Goal: Navigation & Orientation: Find specific page/section

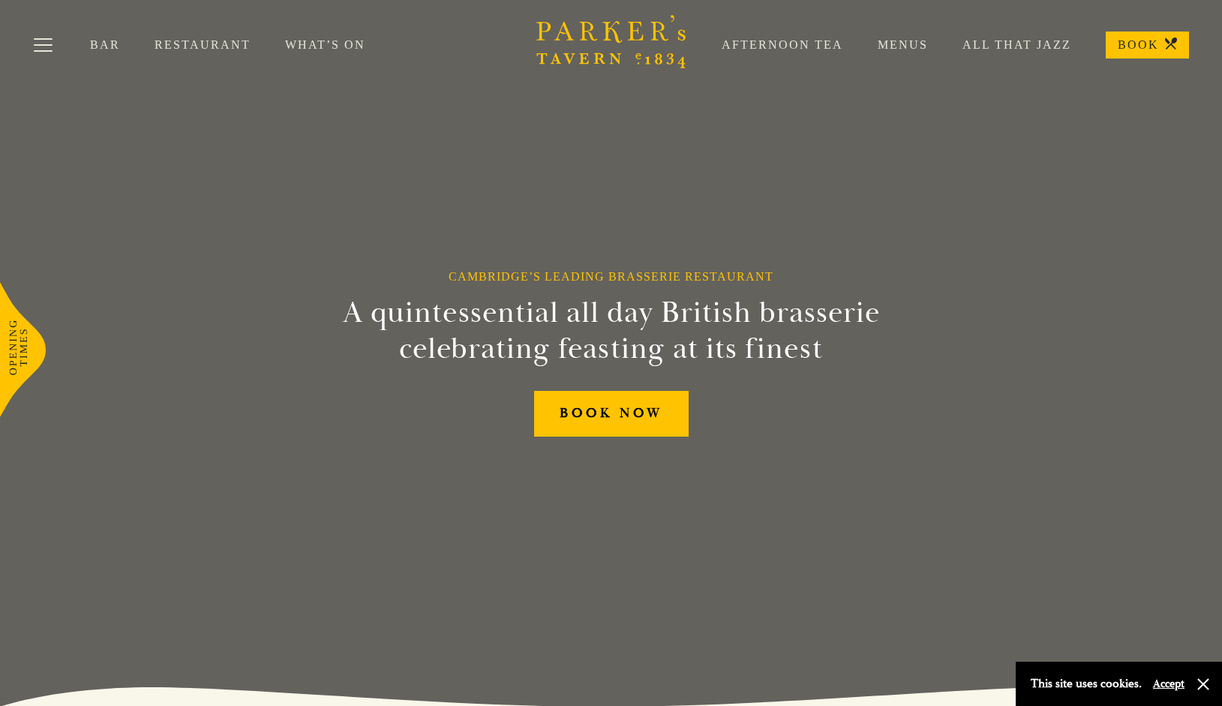
click at [115, 50] on link "Bar" at bounding box center [122, 45] width 65 height 15
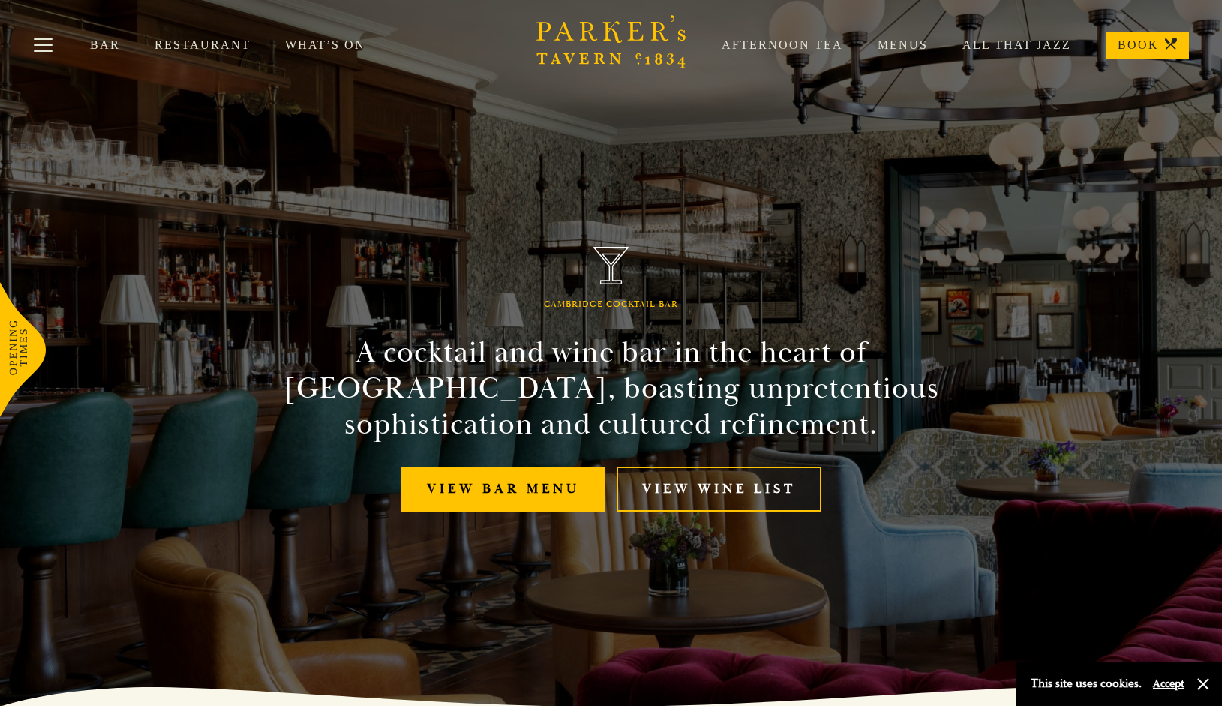
click at [196, 49] on link "Restaurant" at bounding box center [220, 45] width 131 height 15
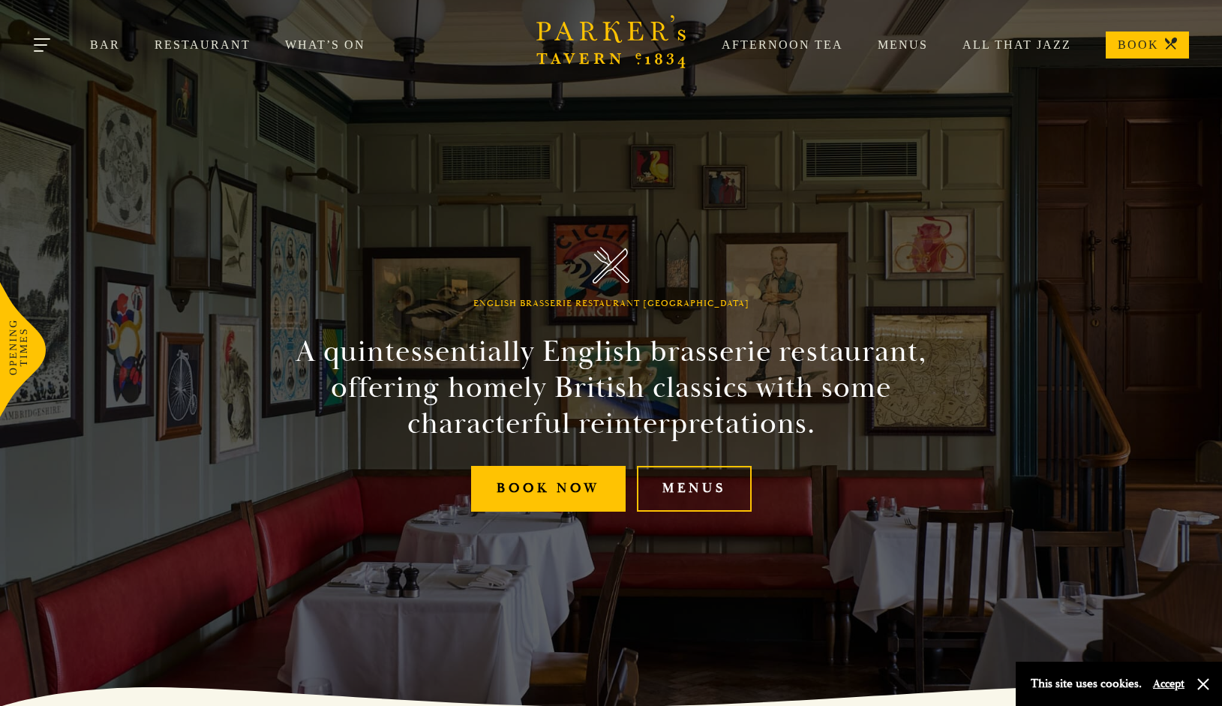
click at [46, 47] on button "Toggle navigation" at bounding box center [43, 48] width 64 height 64
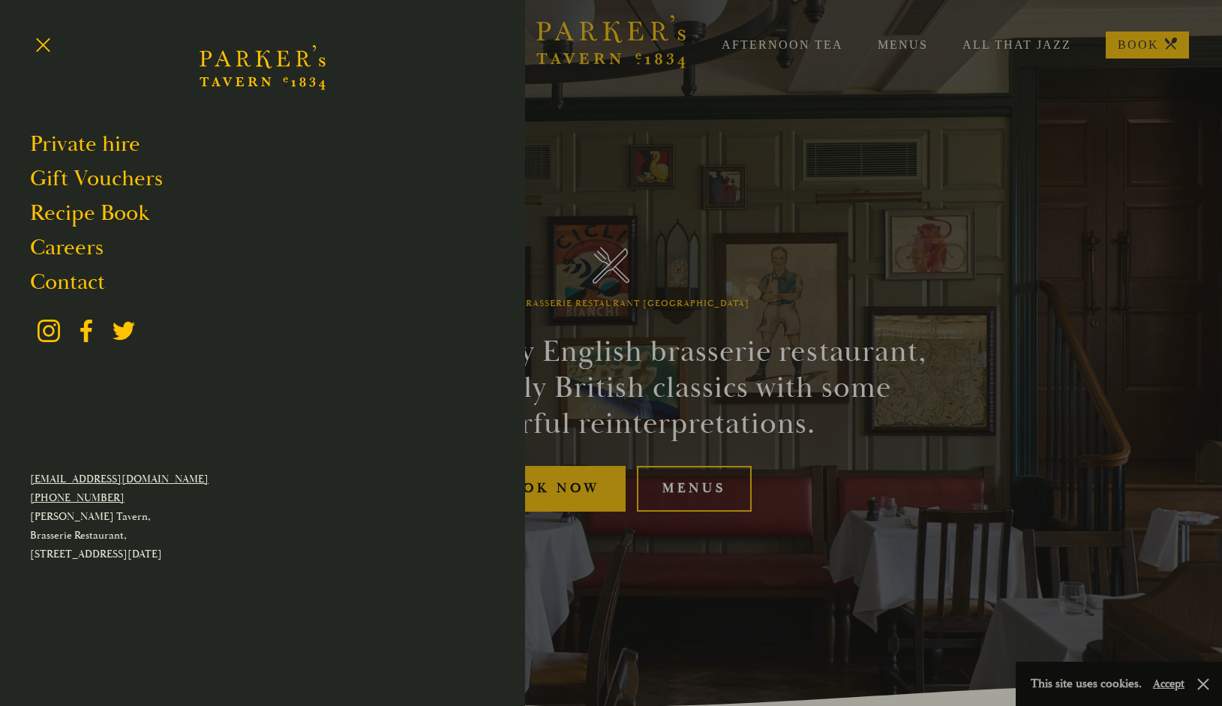
click at [760, 159] on div at bounding box center [611, 353] width 1222 height 706
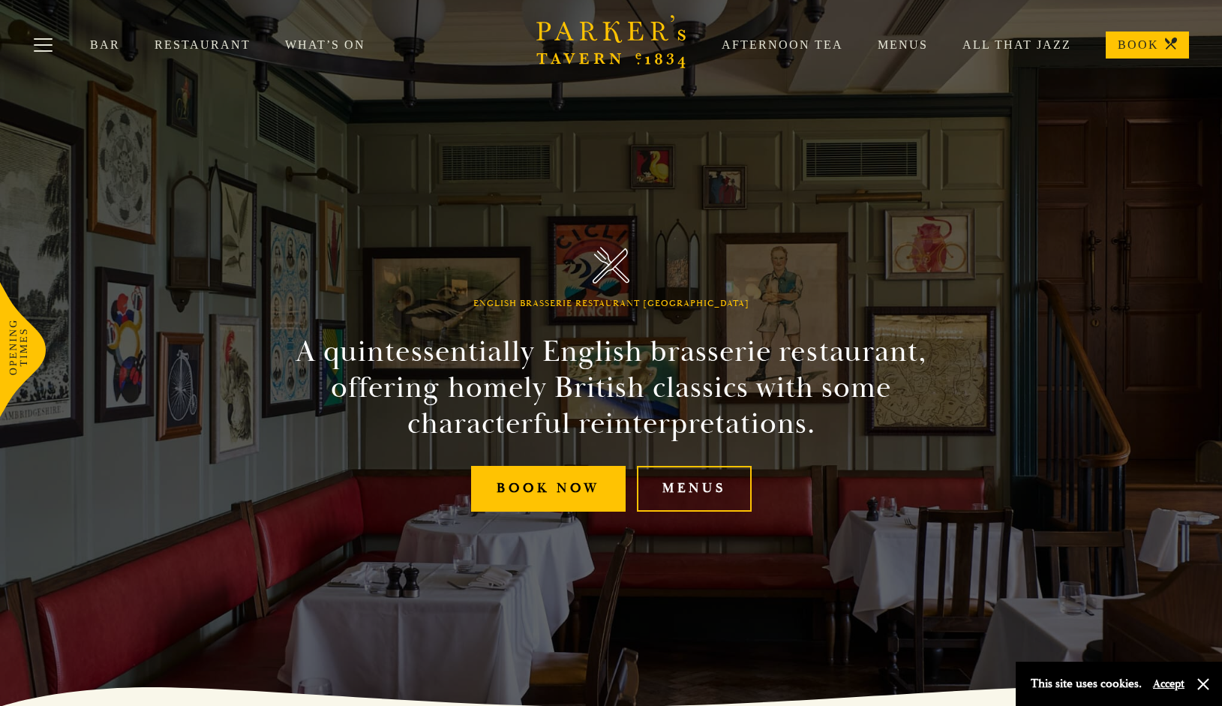
click at [348, 47] on link "What’s On" at bounding box center [342, 45] width 115 height 15
